Goal: Task Accomplishment & Management: Complete application form

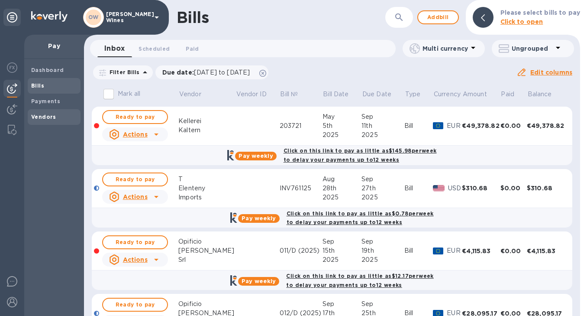
click at [45, 117] on b "Vendors" at bounding box center [43, 116] width 25 height 6
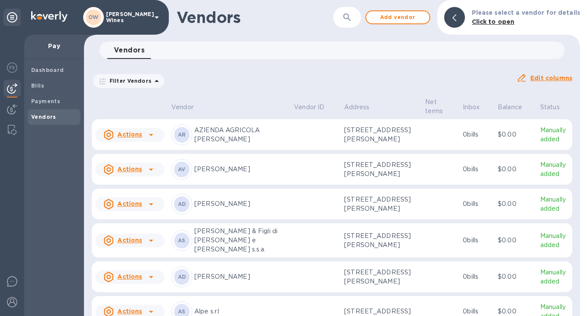
click at [352, 14] on icon "button" at bounding box center [347, 17] width 10 height 10
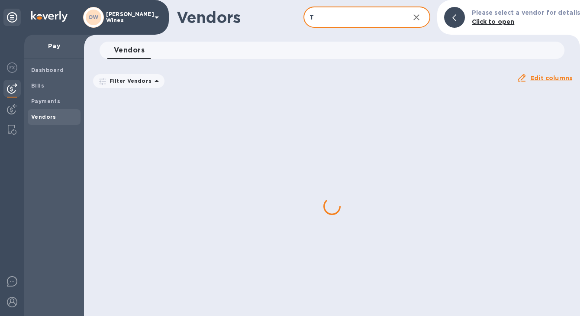
type input "T Elenteny"
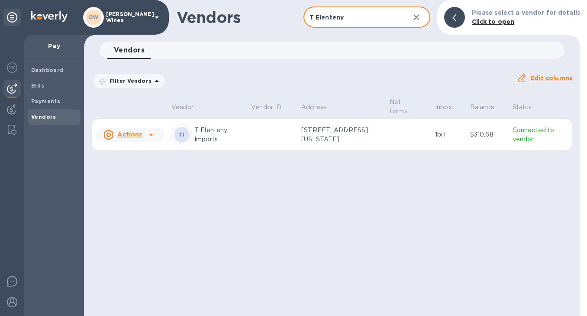
click at [148, 135] on icon at bounding box center [151, 134] width 10 height 10
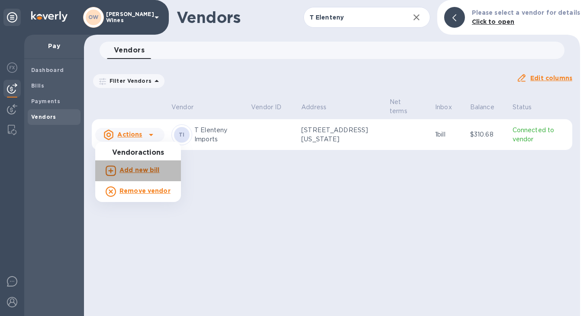
click at [140, 169] on b "Add new bill" at bounding box center [139, 169] width 40 height 7
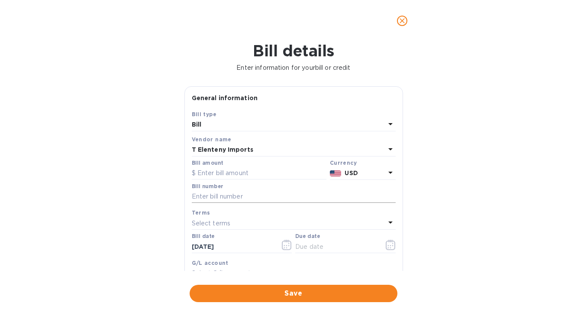
click at [221, 195] on input "text" at bounding box center [294, 196] width 204 height 13
paste input "INV766844"
type input "INV766844"
click at [222, 169] on input "text" at bounding box center [259, 173] width 135 height 13
paste input "18,617.70"
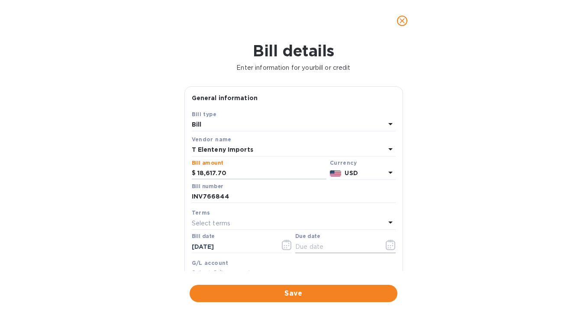
type input "18,617.70"
click at [389, 246] on icon "button" at bounding box center [391, 244] width 10 height 10
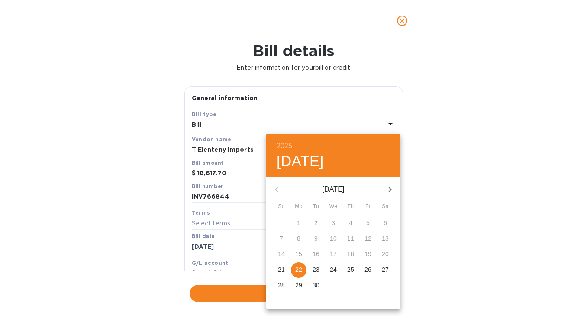
click at [281, 287] on p "28" at bounding box center [281, 284] width 7 height 9
type input "[DATE]"
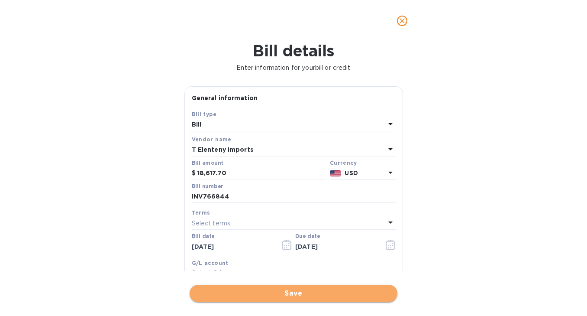
click at [284, 300] on button "Save" at bounding box center [294, 292] width 208 height 17
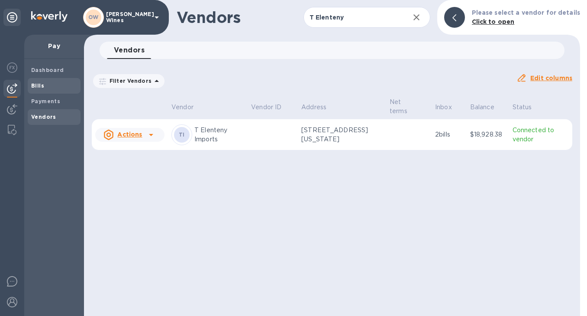
click at [32, 83] on b "Bills" at bounding box center [37, 85] width 13 height 6
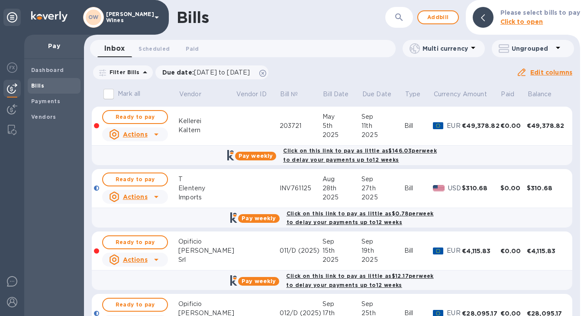
drag, startPoint x: 576, startPoint y: 160, endPoint x: 576, endPoint y: 208, distance: 48.0
click at [576, 208] on div "Mark all Vendor Vendor ID Bill № Bill Date Due Date Type Currency Amount Paid B…" at bounding box center [332, 200] width 496 height 232
drag, startPoint x: 576, startPoint y: 207, endPoint x: 576, endPoint y: 278, distance: 71.0
click at [576, 278] on div "Mark all Vendor Vendor ID Bill № Bill Date Due Date Type Currency Amount Paid B…" at bounding box center [332, 200] width 496 height 232
